Goal: Information Seeking & Learning: Learn about a topic

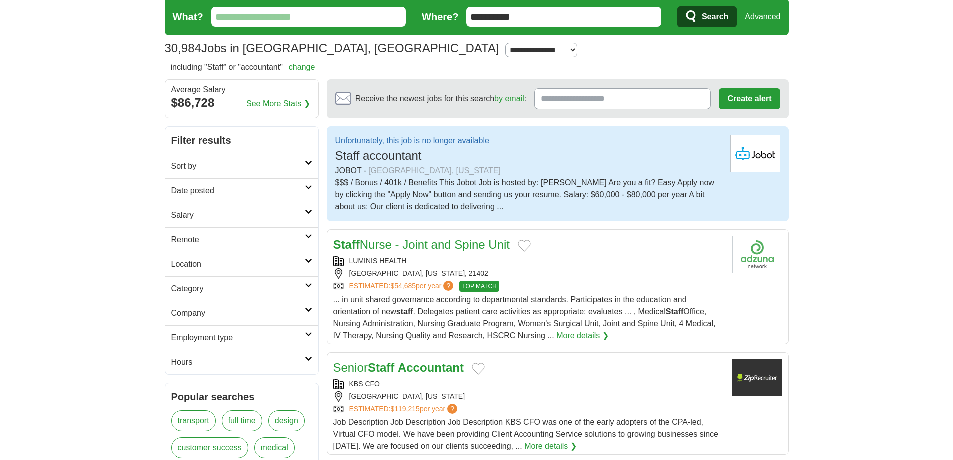
scroll to position [50, 0]
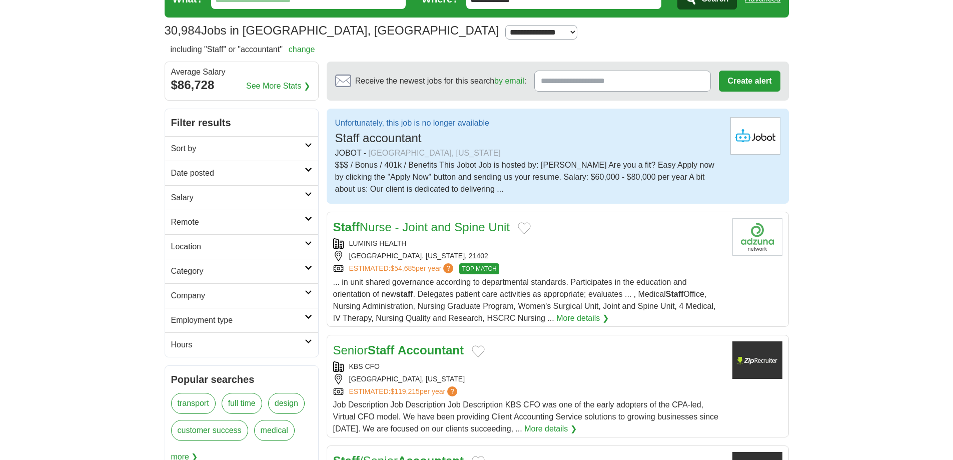
click at [371, 164] on div "$$$ / Bonus / 401k / Benefits This Jobot Job is hosted by: Brittany Packard Are…" at bounding box center [528, 177] width 387 height 36
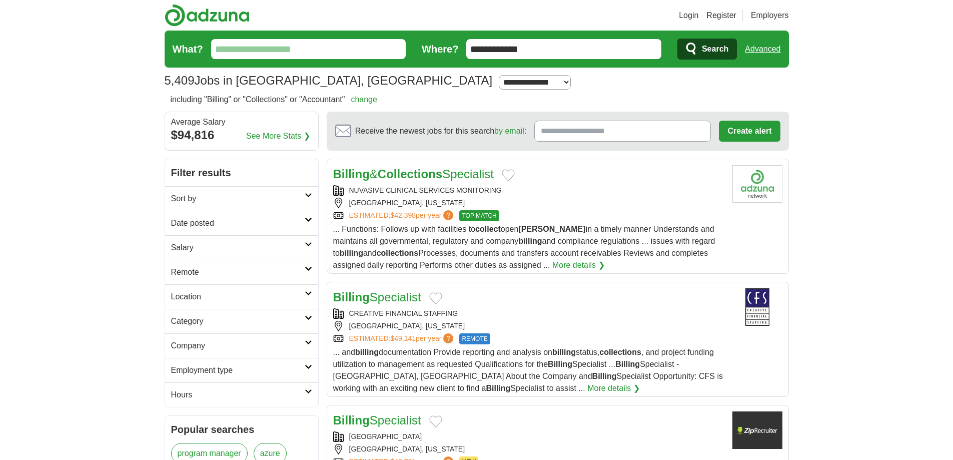
click at [388, 172] on strong "Collections" at bounding box center [410, 174] width 65 height 14
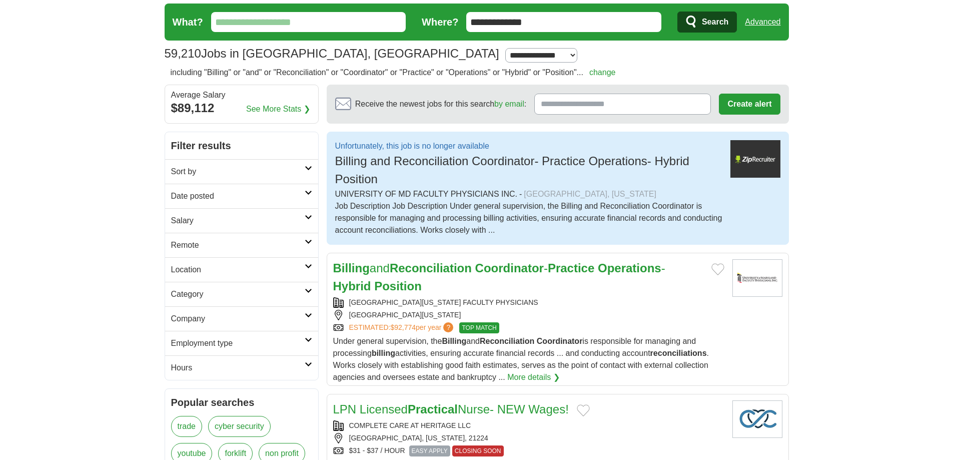
scroll to position [50, 0]
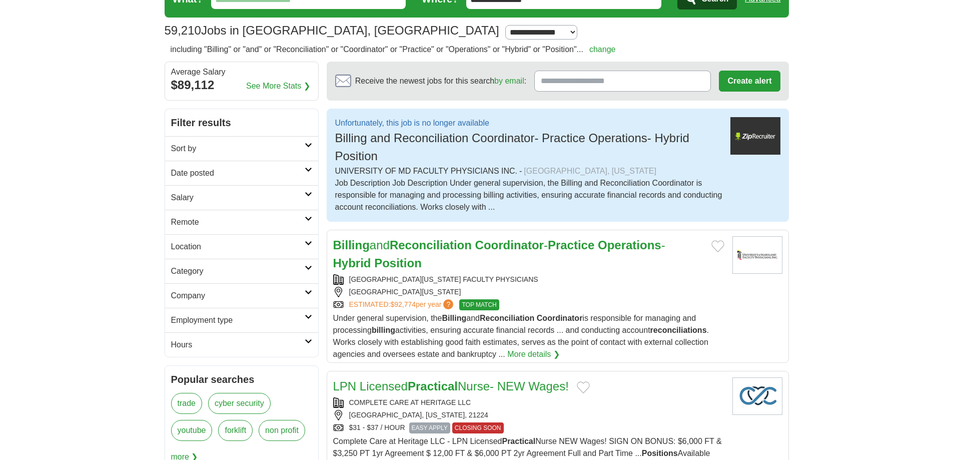
click at [454, 242] on strong "Reconciliation" at bounding box center [431, 245] width 82 height 14
